Goal: Task Accomplishment & Management: Manage account settings

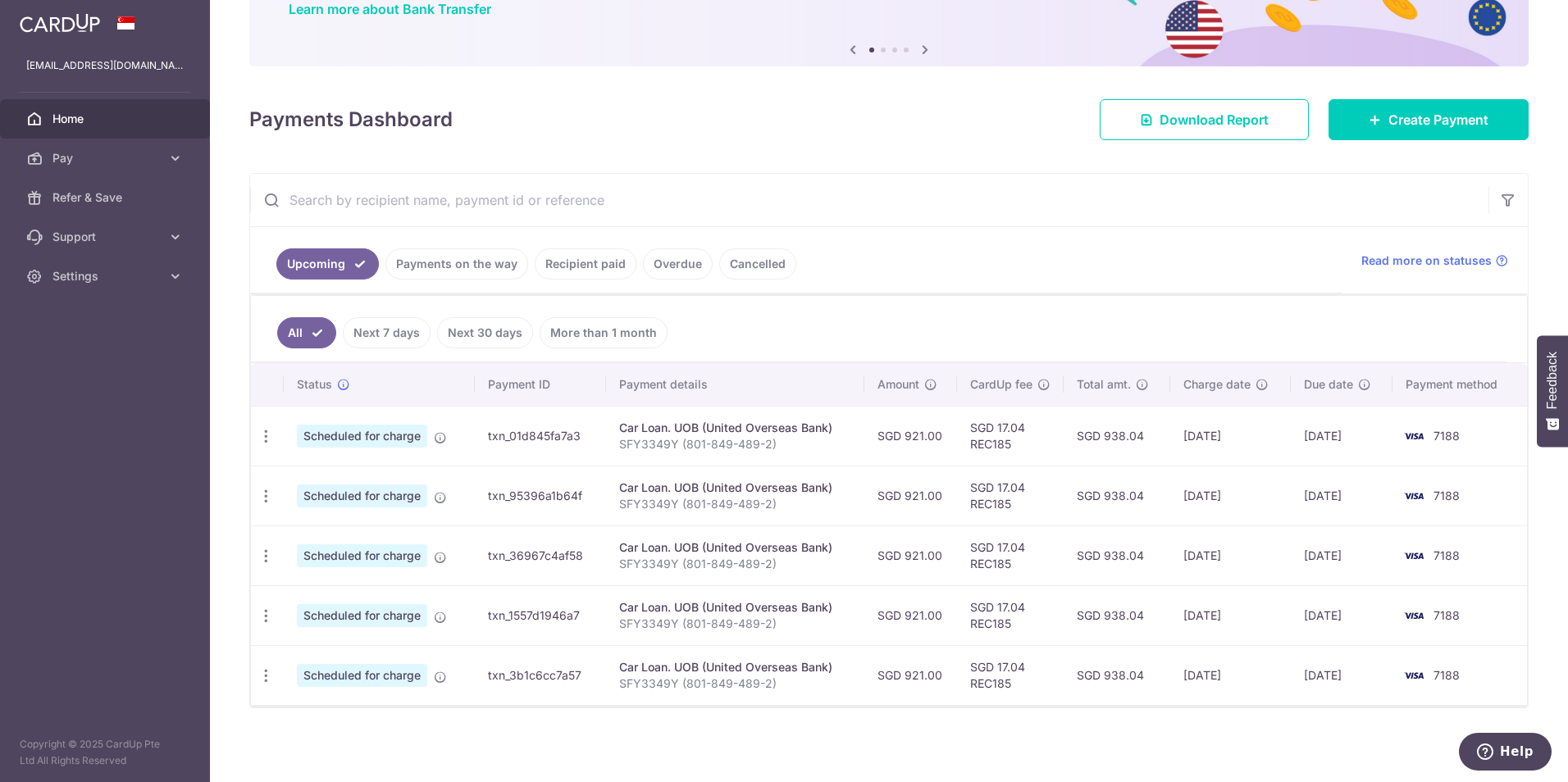
scroll to position [147, 0]
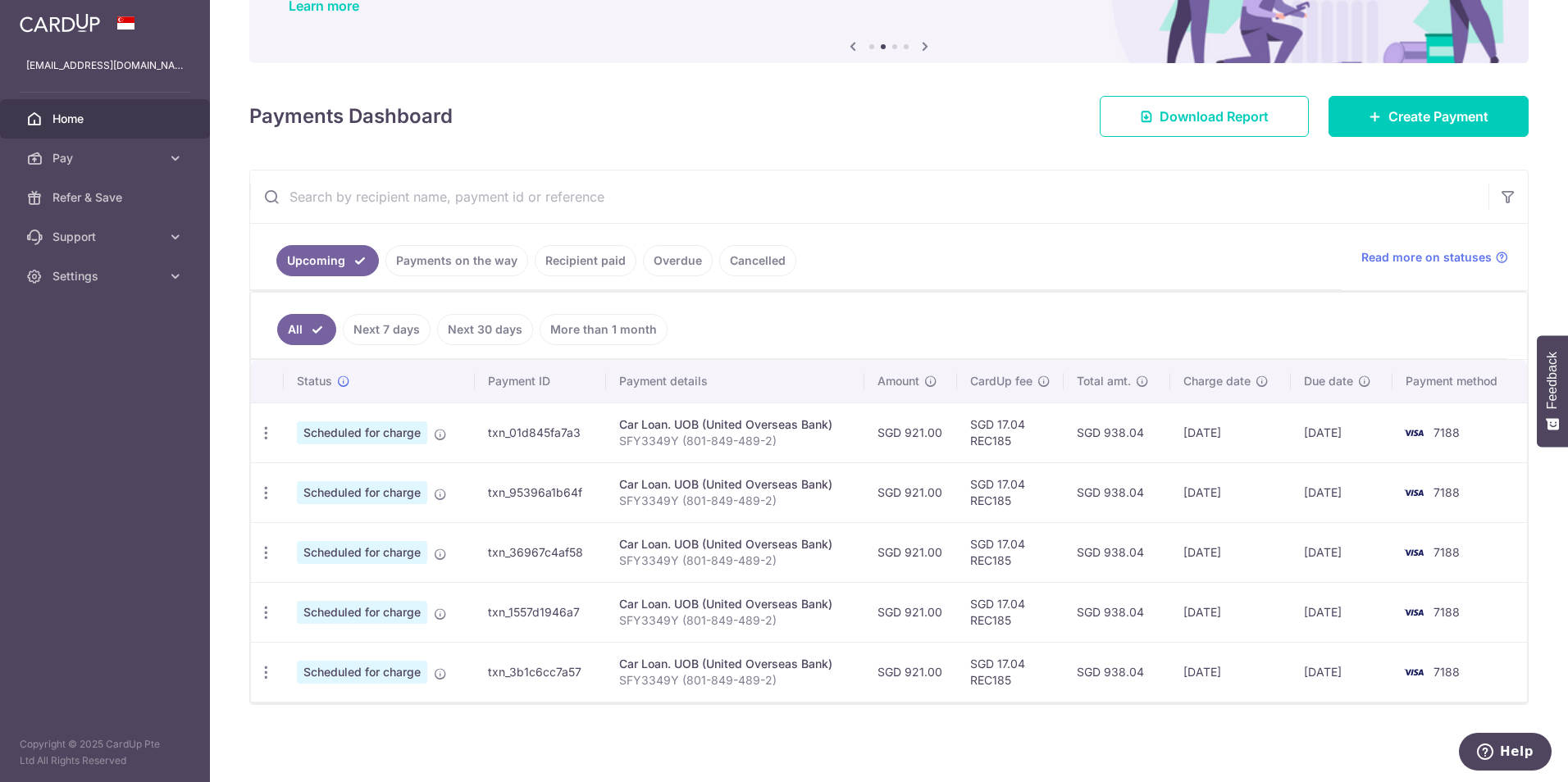
click at [587, 267] on link "Recipient paid" at bounding box center [585, 261] width 102 height 32
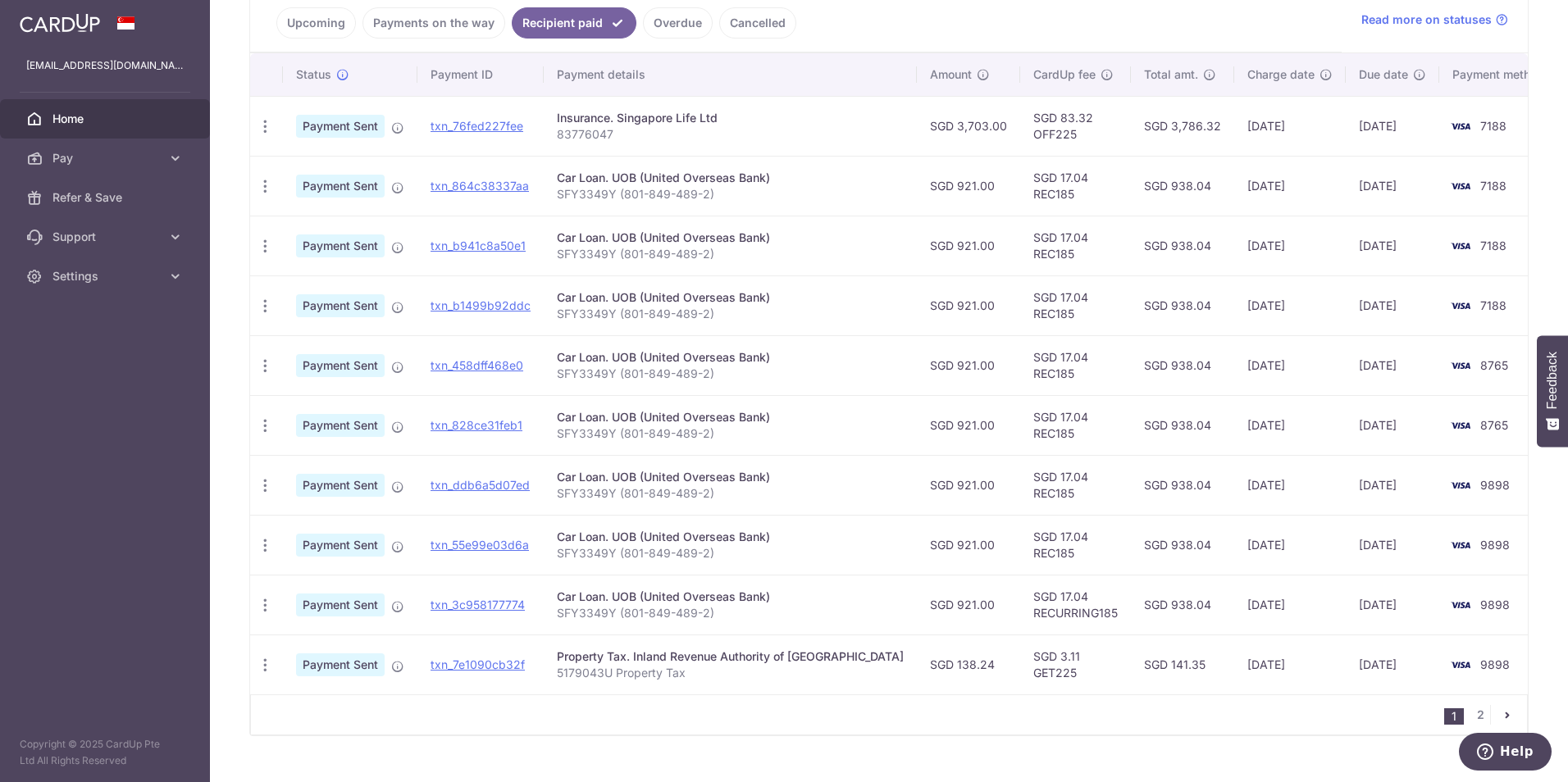
scroll to position [410, 0]
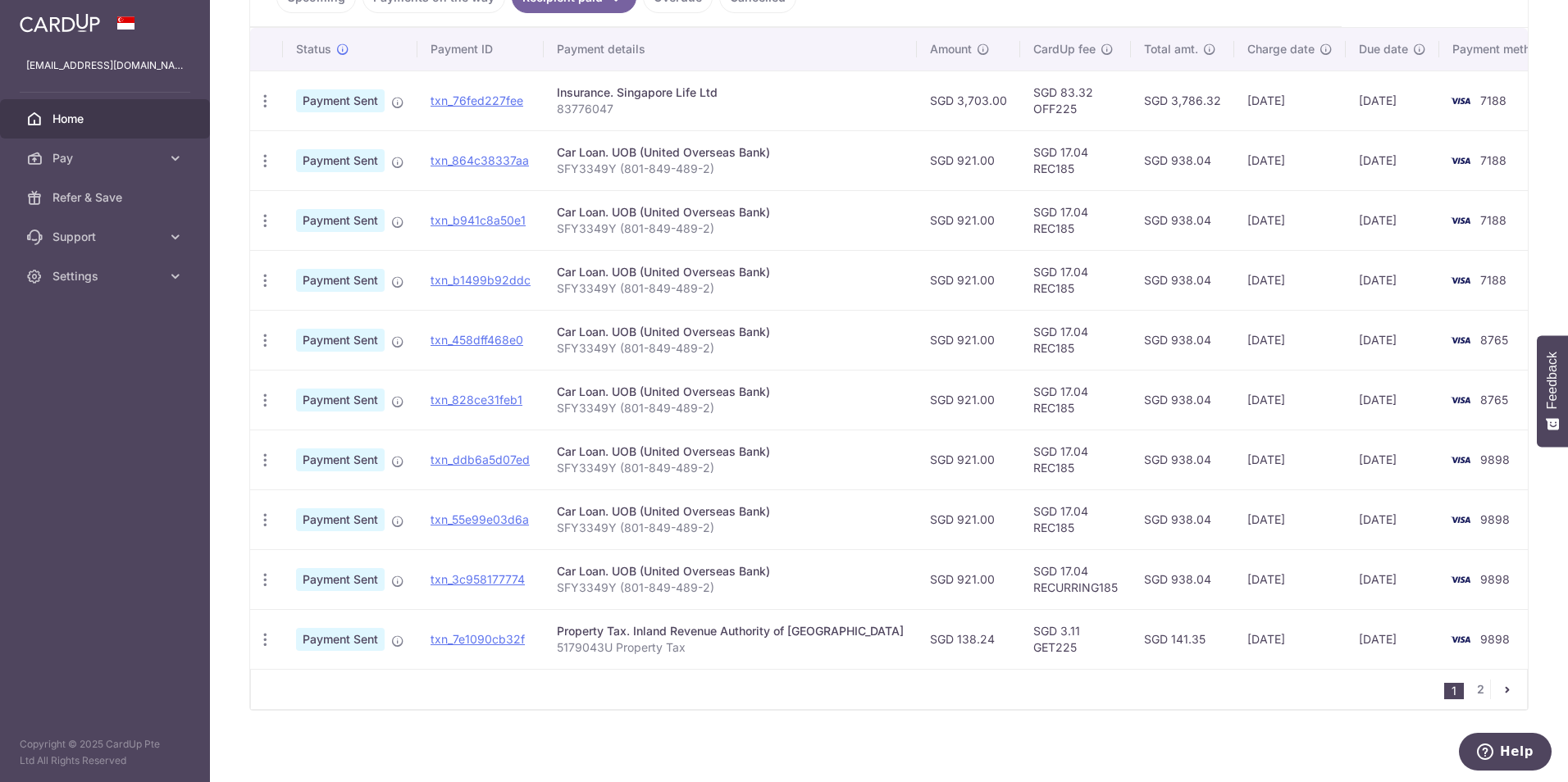
drag, startPoint x: 574, startPoint y: 640, endPoint x: 611, endPoint y: 651, distance: 38.6
click at [611, 651] on p "5179043U Property Tax" at bounding box center [730, 648] width 347 height 17
click at [641, 653] on p "5179043U Property Tax" at bounding box center [730, 648] width 347 height 17
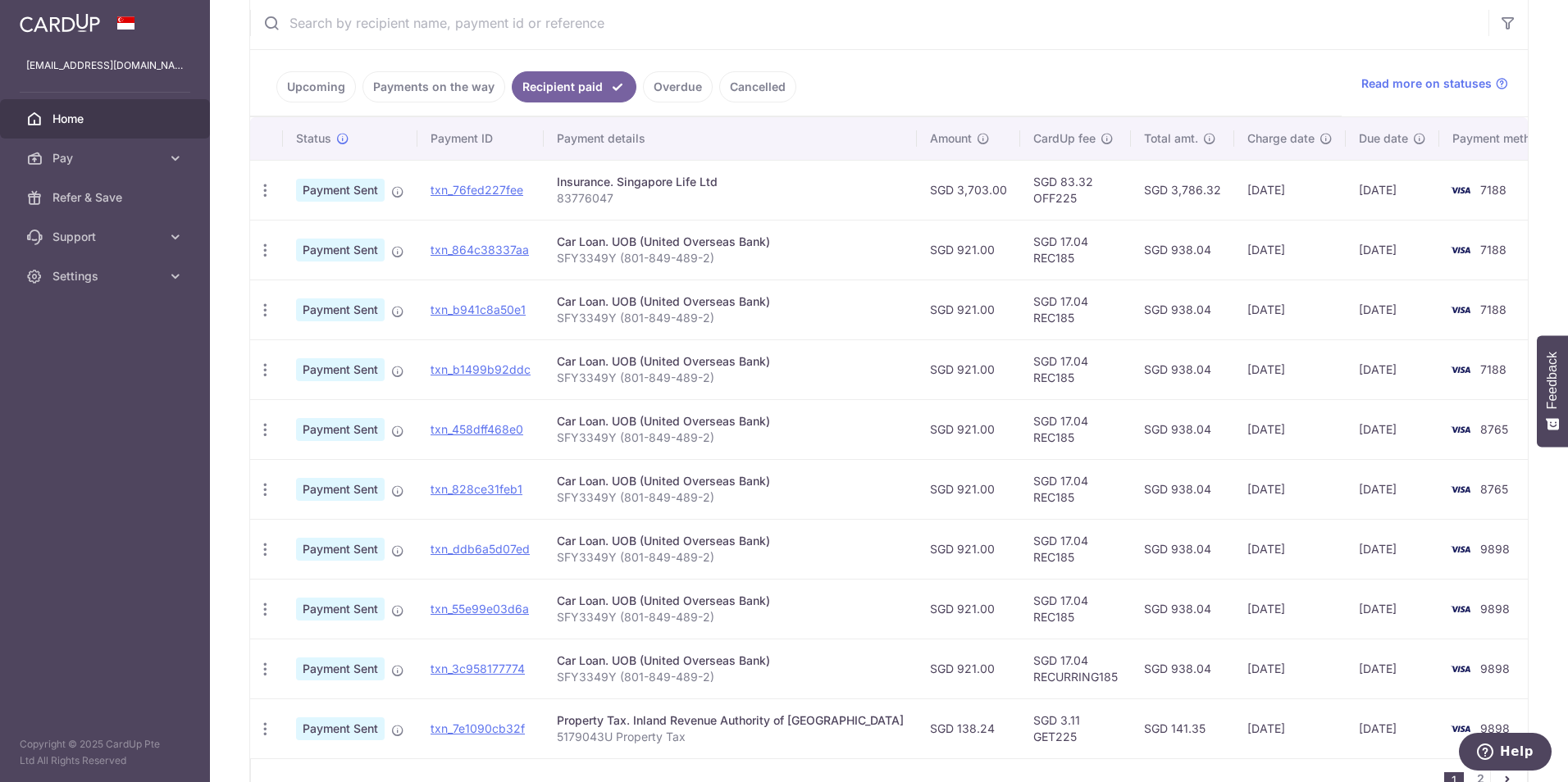
scroll to position [0, 0]
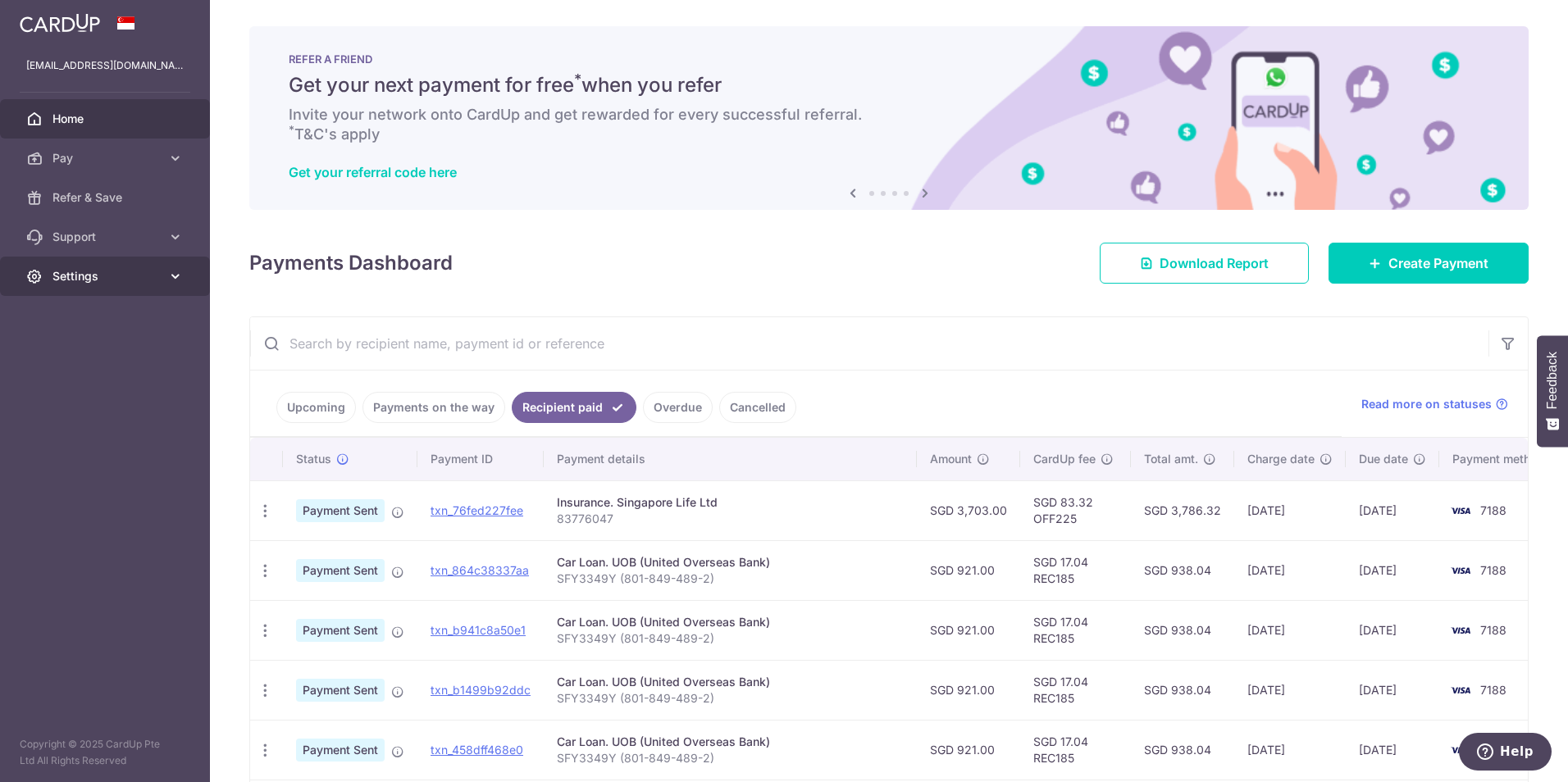
click at [119, 279] on span "Settings" at bounding box center [107, 276] width 109 height 17
click at [84, 356] on span "Logout" at bounding box center [107, 354] width 109 height 17
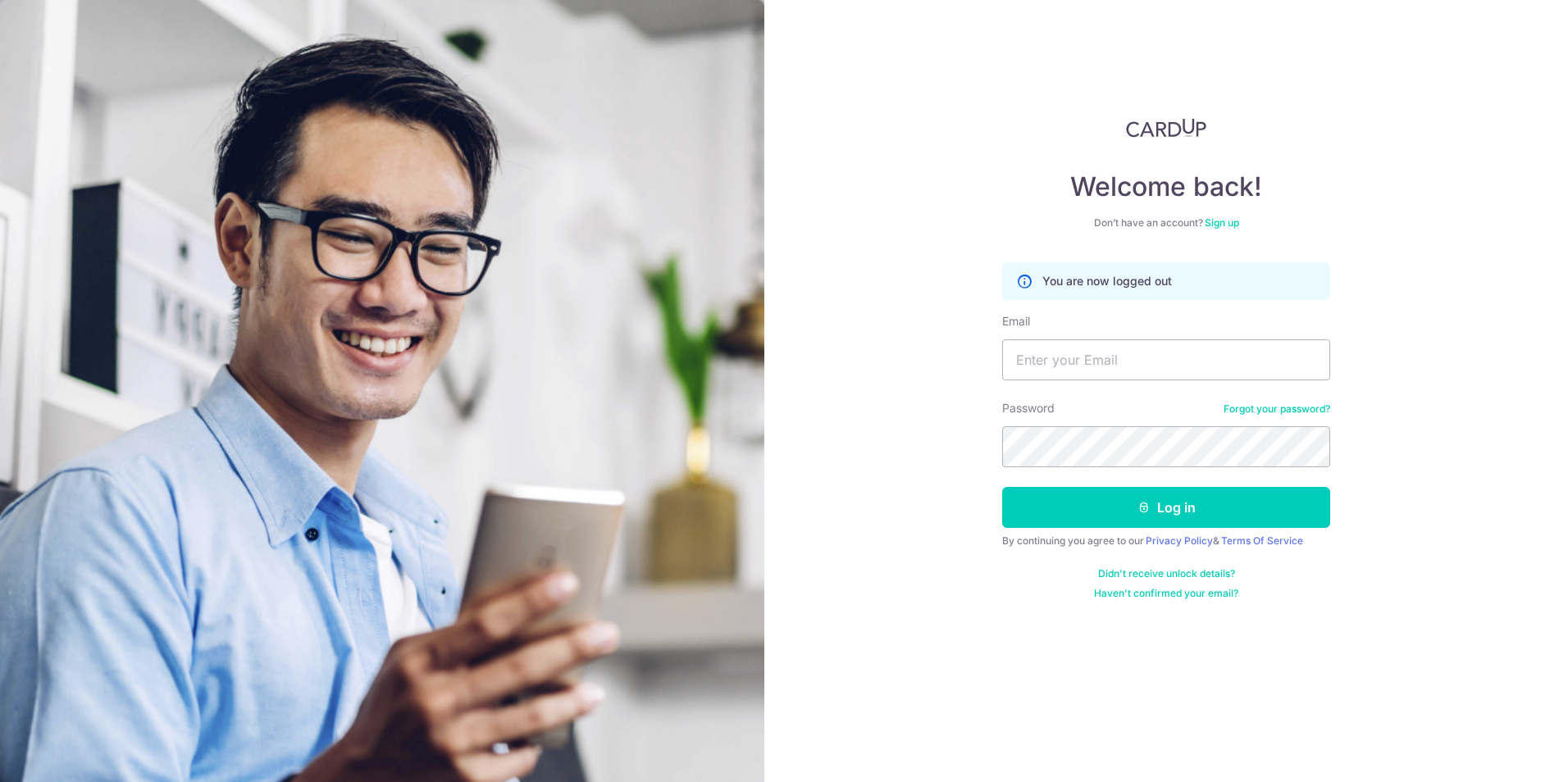
drag, startPoint x: 713, startPoint y: 56, endPoint x: 738, endPoint y: 60, distance: 25.3
click at [738, 60] on img at bounding box center [382, 543] width 764 height 1087
